Goal: Navigation & Orientation: Find specific page/section

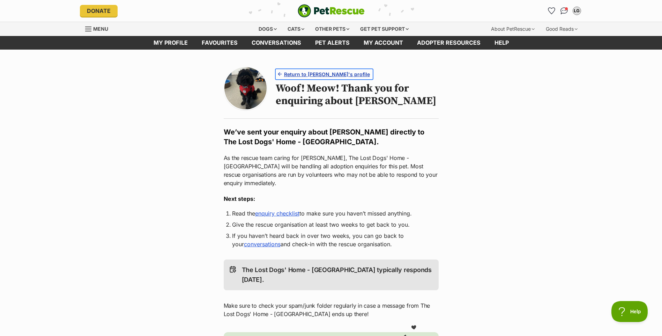
click at [315, 71] on span "Return to [PERSON_NAME]'s profile" at bounding box center [327, 74] width 86 height 7
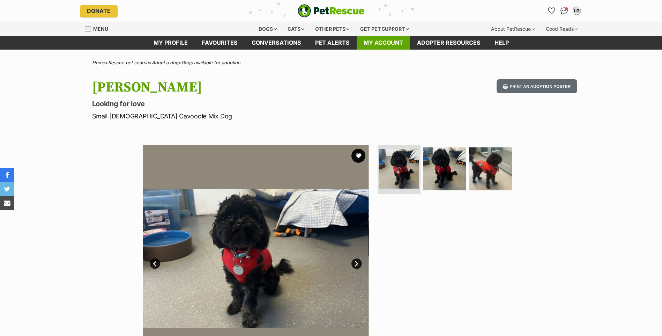
click at [371, 42] on link "My account" at bounding box center [383, 43] width 53 height 14
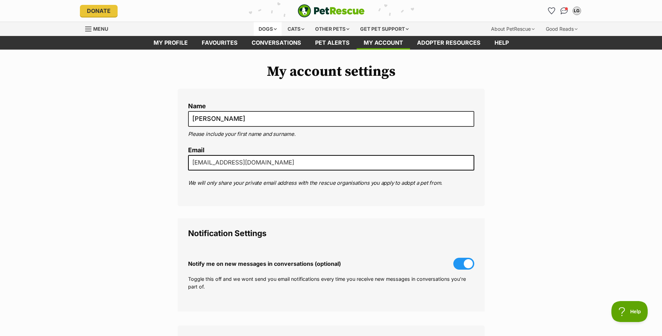
click at [273, 30] on div "Dogs" at bounding box center [268, 29] width 28 height 14
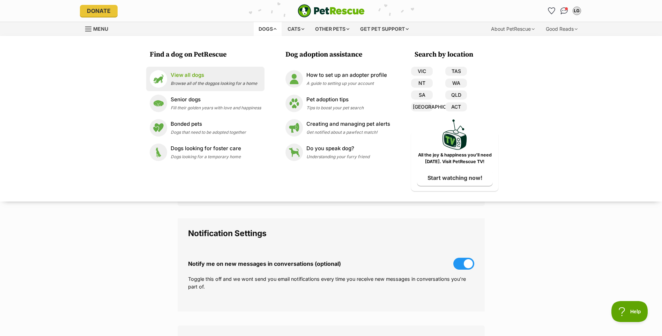
click at [218, 75] on p "View all dogs" at bounding box center [214, 75] width 87 height 8
